Goal: Information Seeking & Learning: Learn about a topic

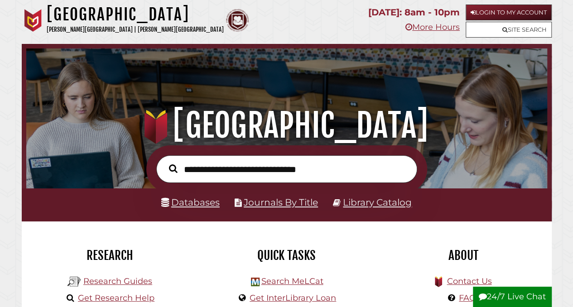
scroll to position [198, 0]
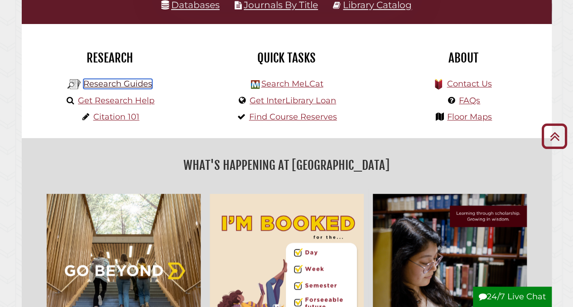
click at [101, 85] on link "Research Guides" at bounding box center [117, 84] width 69 height 10
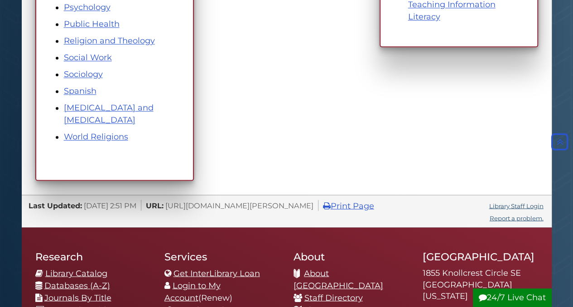
scroll to position [665, 0]
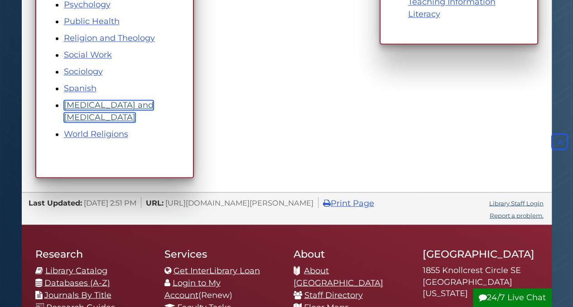
click at [118, 107] on link "[MEDICAL_DATA] and [MEDICAL_DATA]" at bounding box center [109, 111] width 90 height 22
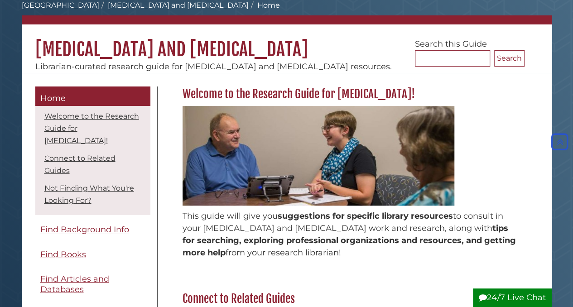
scroll to position [50, 0]
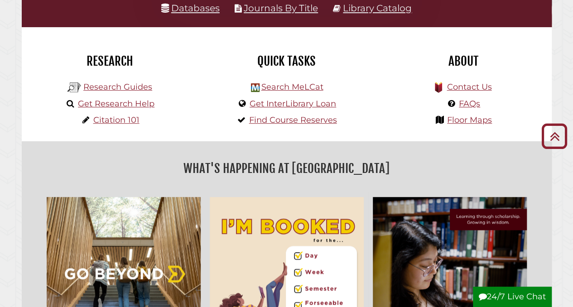
scroll to position [69, 0]
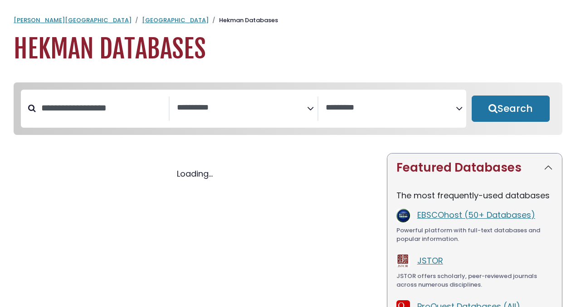
select select "Database Subject Filter"
select select "Database Vendors Filter"
select select "Database Subject Filter"
select select "Database Vendors Filter"
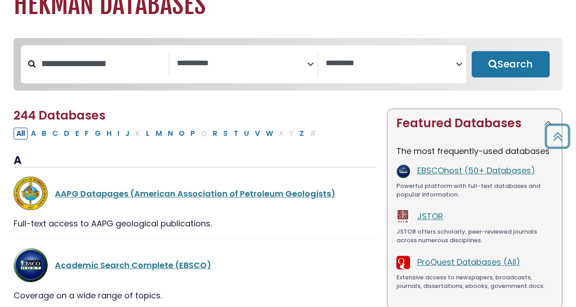
scroll to position [44, 0]
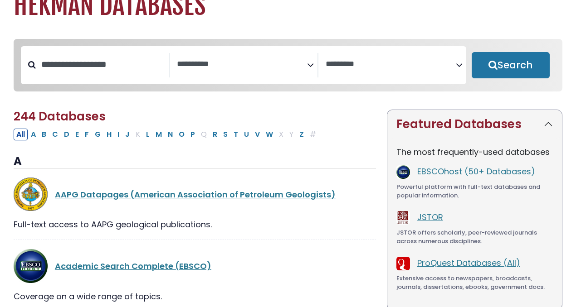
click at [210, 58] on span "Search filters" at bounding box center [242, 63] width 130 height 11
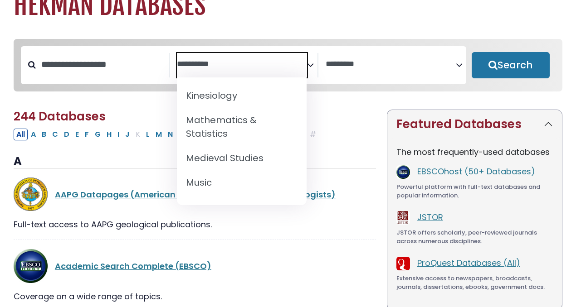
scroll to position [969, 0]
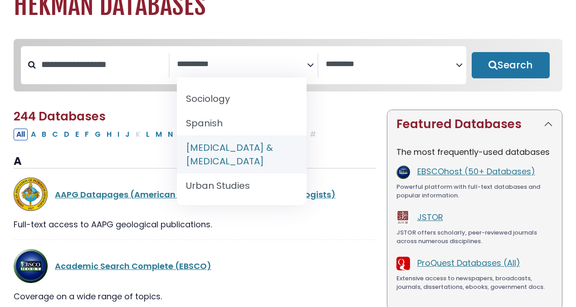
select select "*****"
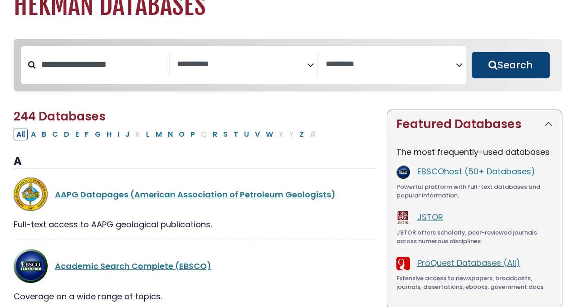
click at [518, 73] on button "Search" at bounding box center [510, 65] width 78 height 26
select select "Database Subject Filter"
select select "Database Vendors Filter"
click at [210, 60] on textarea "Search" at bounding box center [242, 65] width 130 height 10
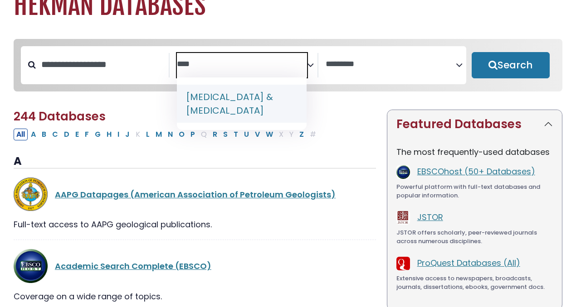
type textarea "****"
select select "*****"
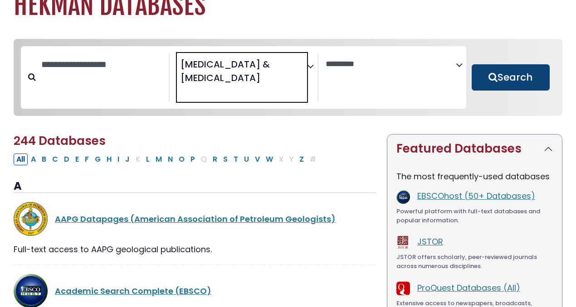
click at [508, 79] on button "Search" at bounding box center [510, 77] width 78 height 26
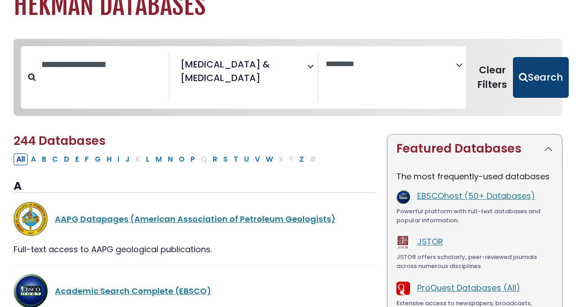
select select "Database Vendors Filter"
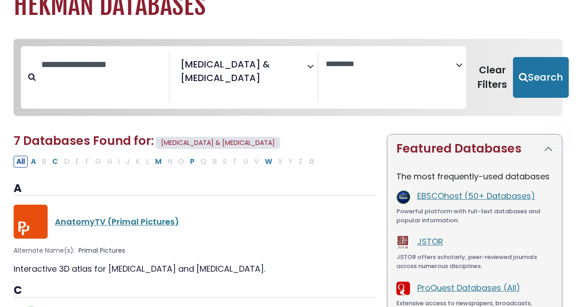
scroll to position [336, 0]
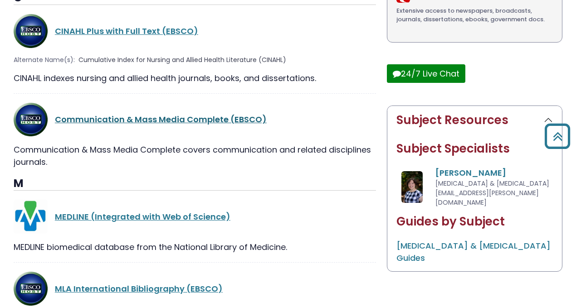
click at [134, 117] on link "Communication & Mass Media Complete (EBSCO)" at bounding box center [161, 119] width 212 height 11
